Goal: Check status: Check status

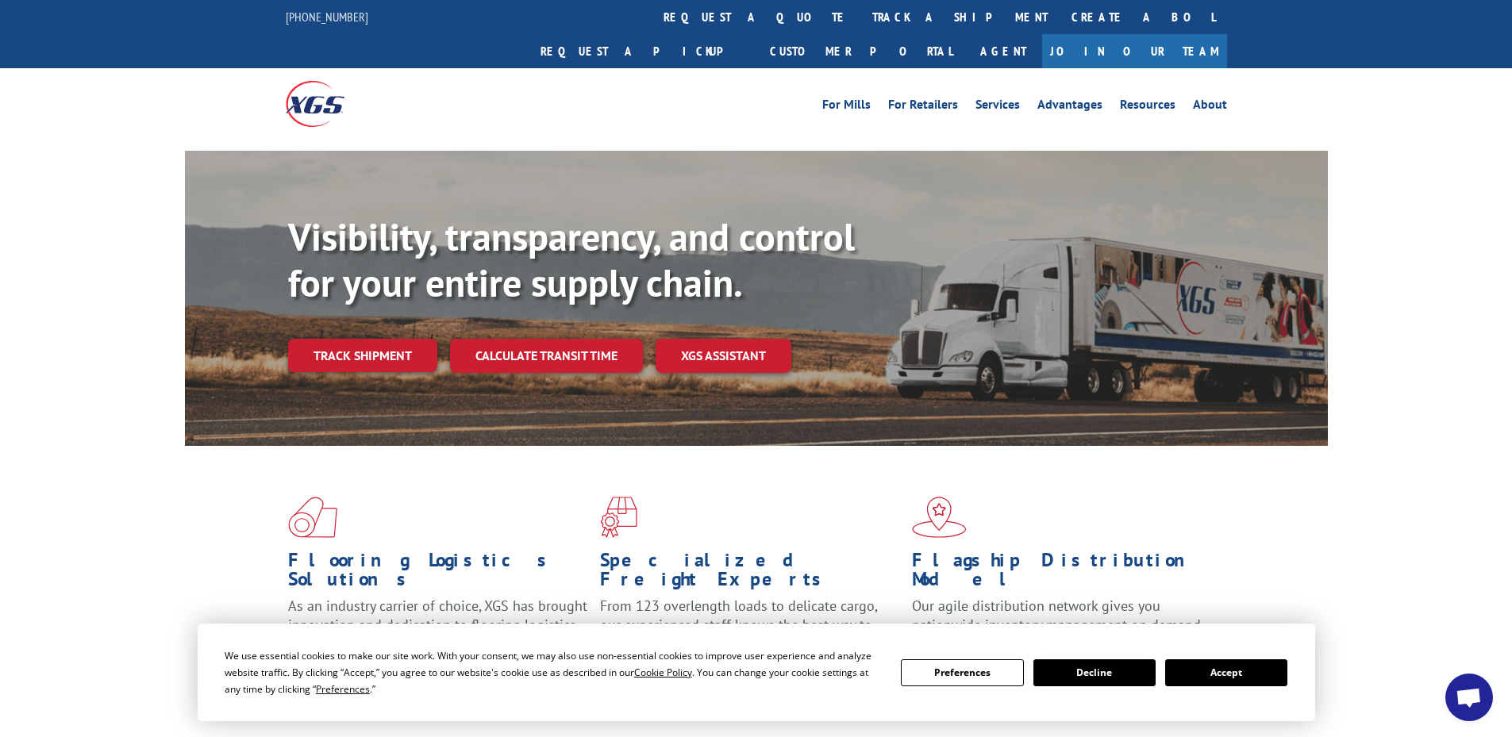
click at [358, 339] on link "Track shipment" at bounding box center [362, 355] width 149 height 33
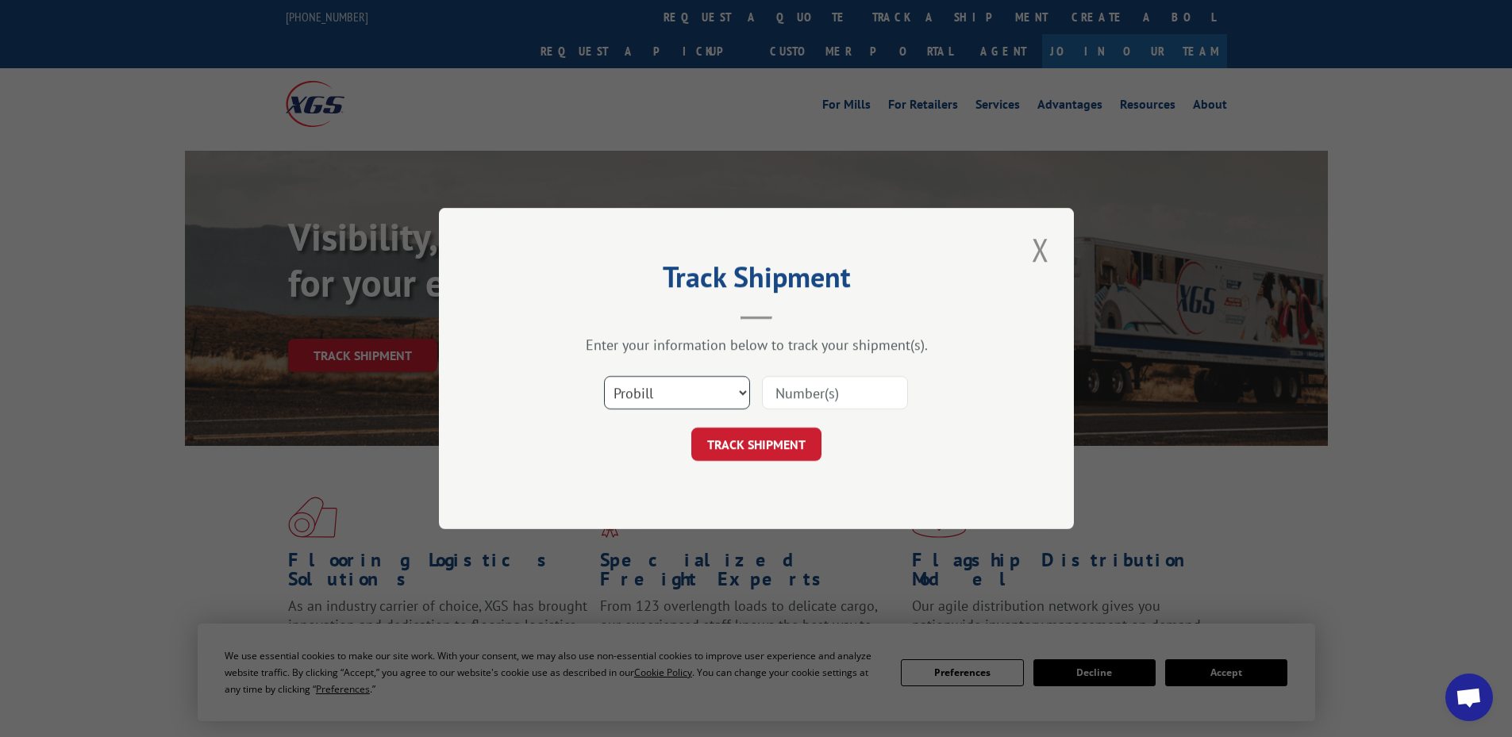
click at [744, 401] on select "Select category... Probill BOL PO" at bounding box center [677, 392] width 146 height 33
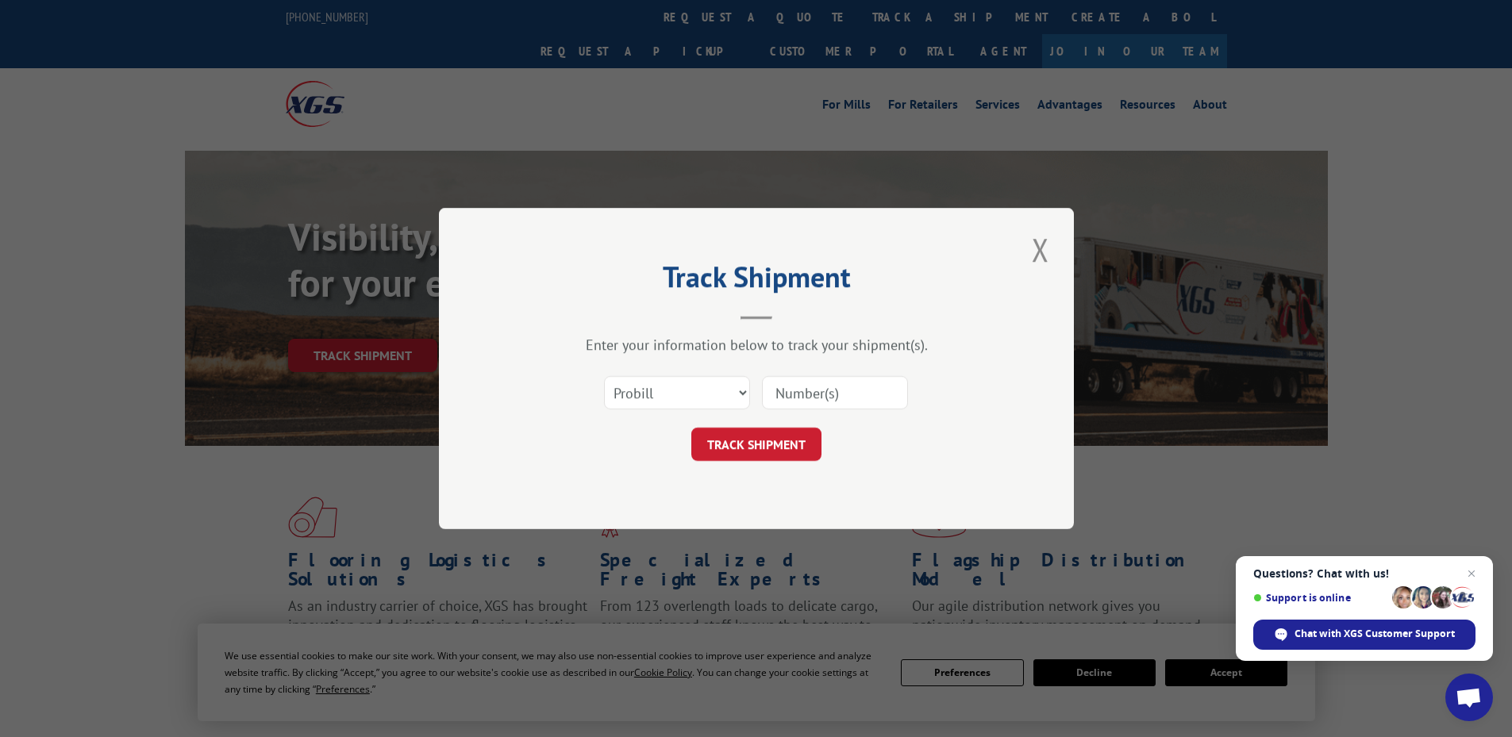
click at [666, 511] on div "Track Shipment Enter your information below to track your shipment(s). Select c…" at bounding box center [756, 368] width 635 height 321
click at [709, 402] on select "Select category... Probill BOL PO" at bounding box center [677, 392] width 146 height 33
select select "po"
click at [604, 376] on select "Select category... Probill BOL PO" at bounding box center [677, 392] width 146 height 33
click at [803, 383] on input at bounding box center [835, 392] width 146 height 33
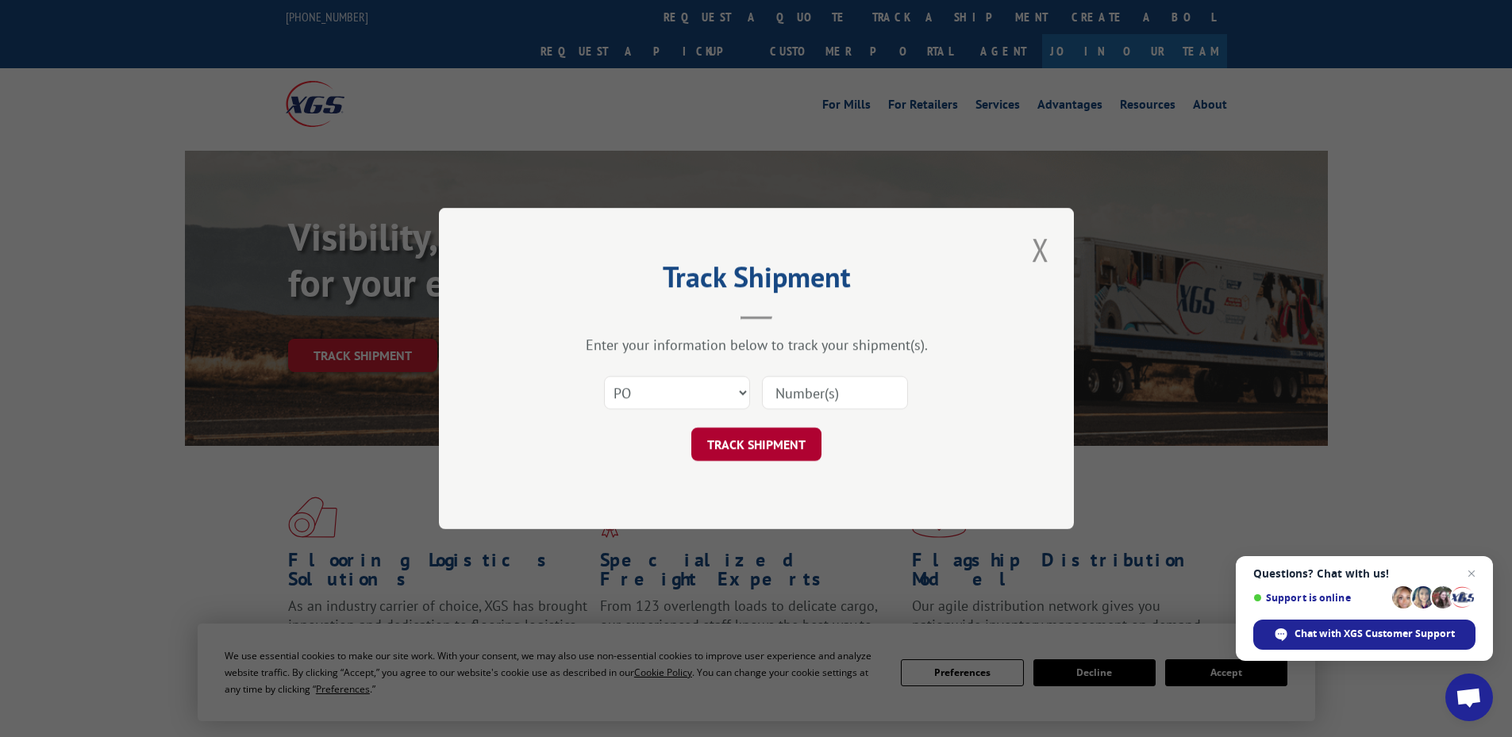
paste input "55528981"
type input "55528981"
click at [752, 450] on button "TRACK SHIPMENT" at bounding box center [756, 444] width 130 height 33
